Goal: Task Accomplishment & Management: Manage account settings

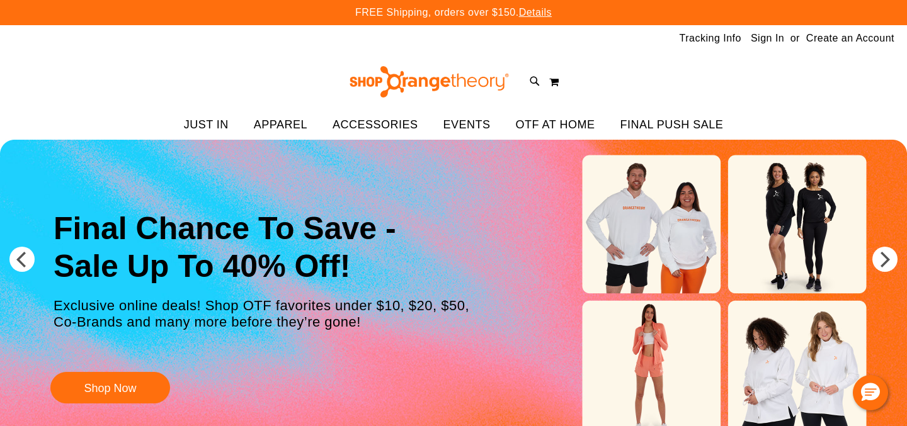
click at [763, 37] on link "Sign In" at bounding box center [767, 38] width 33 height 14
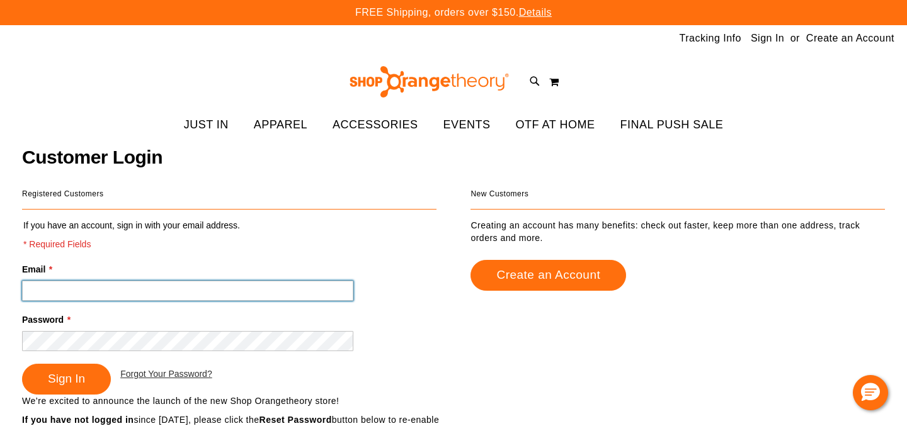
click at [135, 287] on input "Email *" at bounding box center [187, 291] width 331 height 20
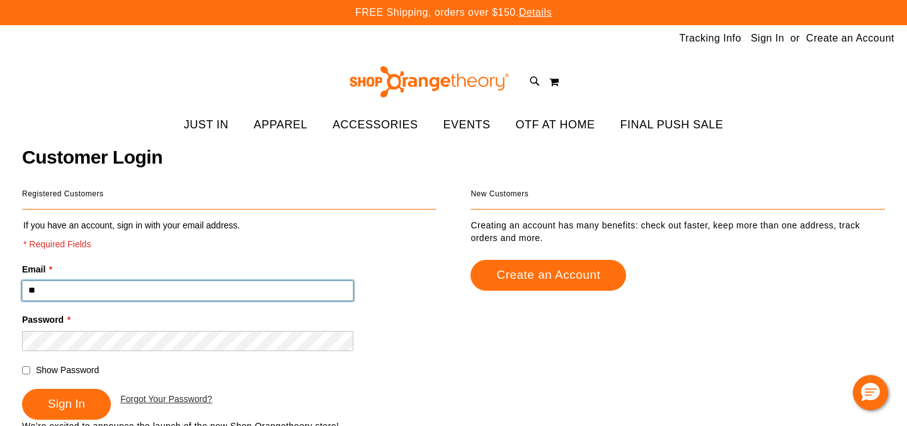
type input "*"
